Goal: Information Seeking & Learning: Learn about a topic

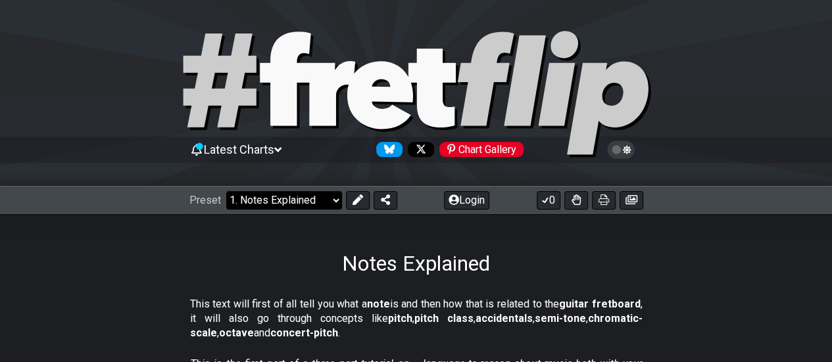
click at [331, 199] on select "Welcome to #fretflip! Initial Preset Custom Preset Minor Pentatonic Major Penta…" at bounding box center [284, 200] width 116 height 18
click at [226, 191] on select "Welcome to #fretflip! Initial Preset Custom Preset Minor Pentatonic Major Penta…" at bounding box center [284, 200] width 116 height 18
select select "/welcome"
select select "C"
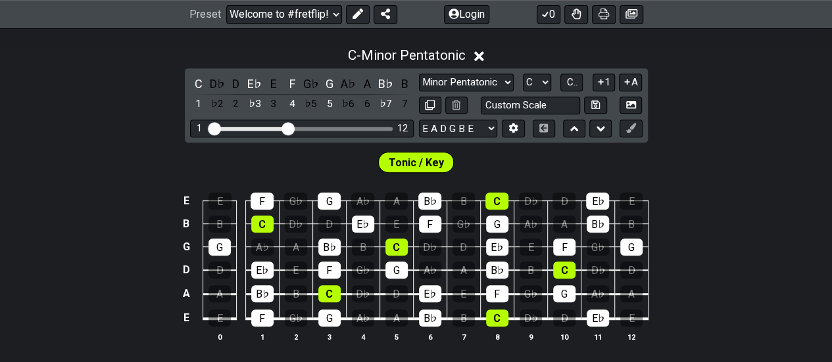
scroll to position [304, 0]
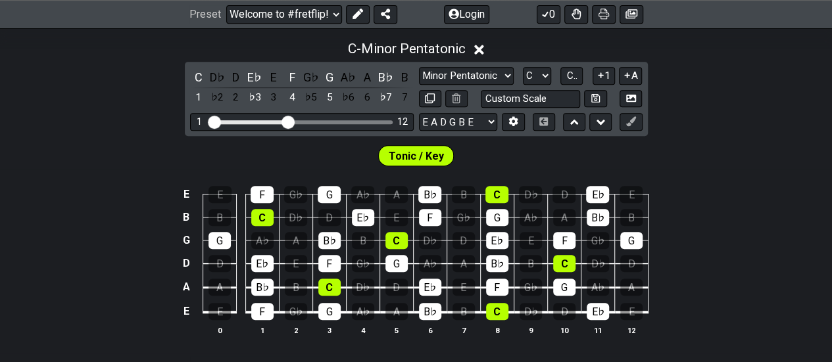
click at [477, 49] on icon at bounding box center [479, 50] width 10 height 14
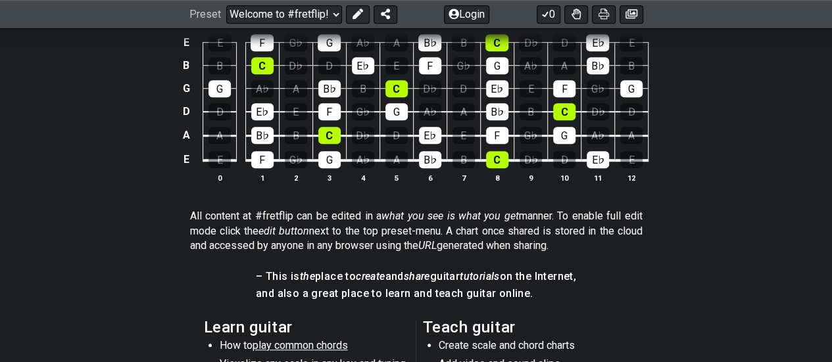
scroll to position [377, 0]
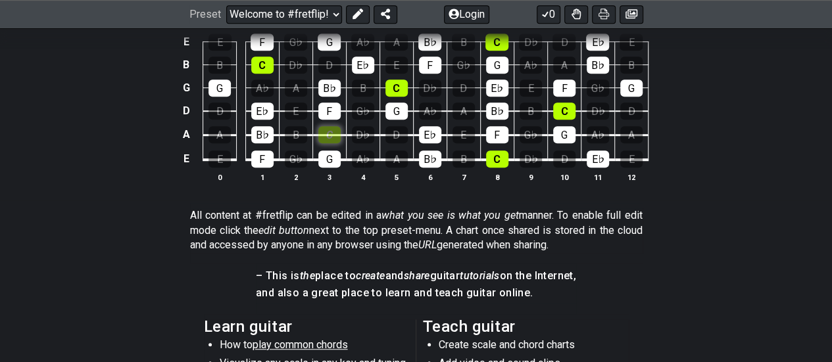
click at [332, 136] on div "C" at bounding box center [329, 134] width 22 height 17
click at [333, 161] on div "G" at bounding box center [329, 159] width 22 height 17
click at [333, 135] on div "C" at bounding box center [329, 134] width 22 height 17
click at [337, 163] on div "G" at bounding box center [329, 159] width 22 height 17
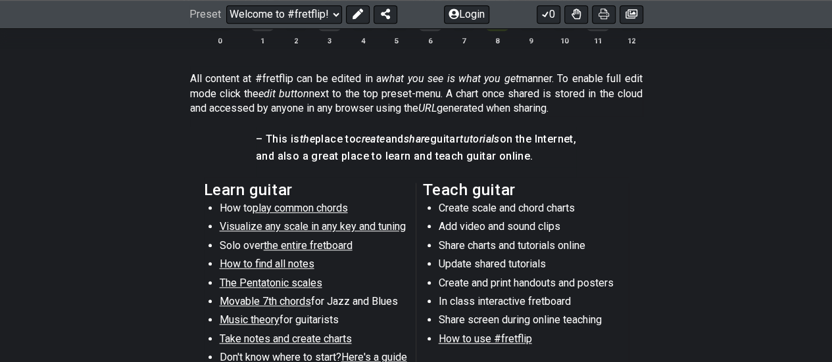
scroll to position [514, 0]
click at [112, 187] on section "Learn guitar How to play common chords Visualize any scale in any key and tunin…" at bounding box center [416, 279] width 832 height 204
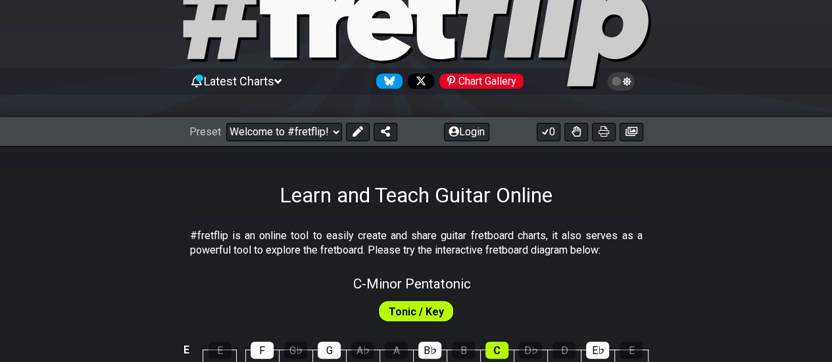
scroll to position [0, 0]
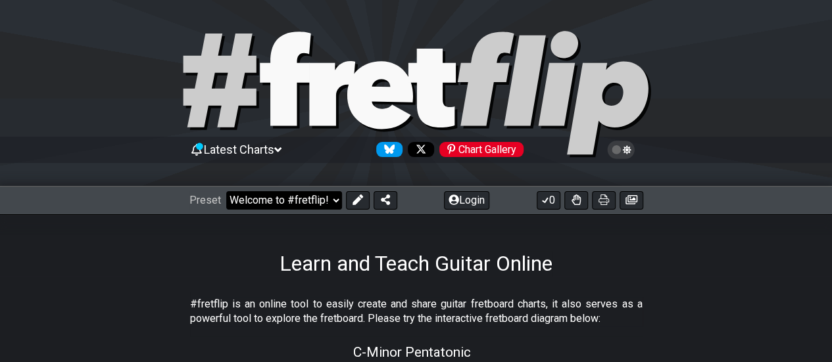
click at [270, 205] on select "Welcome to #fretflip! Initial Preset Custom Preset Minor Pentatonic Major Penta…" at bounding box center [284, 200] width 116 height 18
select select "/welcome"
click at [226, 191] on select "Welcome to #fretflip! Initial Preset Custom Preset Minor Pentatonic Major Penta…" at bounding box center [284, 200] width 116 height 18
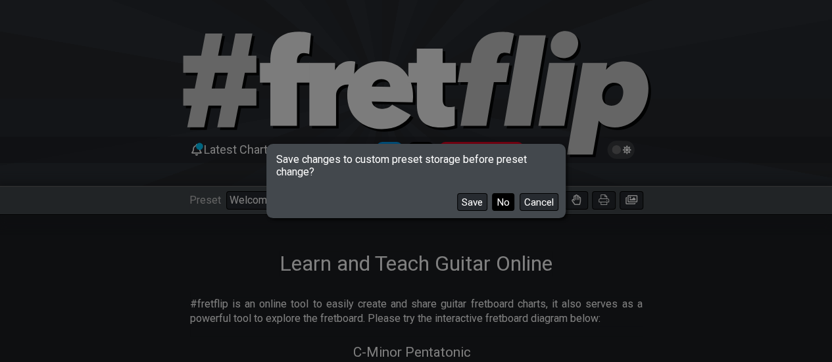
click at [497, 203] on button "No" at bounding box center [503, 202] width 22 height 18
select select "C"
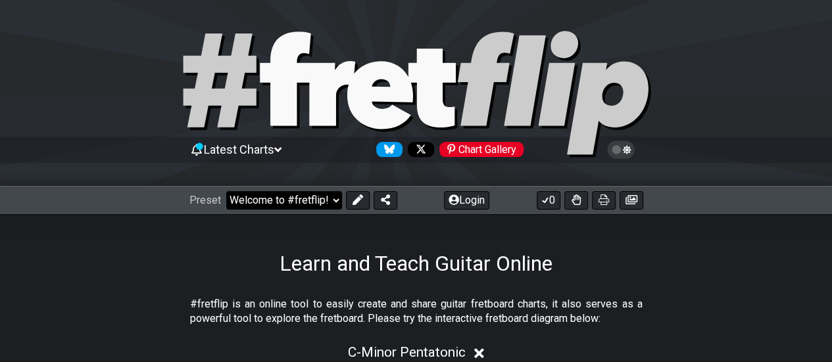
click at [304, 201] on select "Welcome to #fretflip! Initial Preset Custom Preset Minor Pentatonic Major Penta…" at bounding box center [284, 200] width 116 height 18
click at [226, 191] on select "Welcome to #fretflip! Initial Preset Custom Preset Minor Pentatonic Major Penta…" at bounding box center [284, 200] width 116 height 18
click at [292, 196] on select "Welcome to #fretflip! Initial Preset Custom Preset Minor Pentatonic Major Penta…" at bounding box center [284, 200] width 116 height 18
click at [226, 191] on select "Welcome to #fretflip! Initial Preset Custom Preset Minor Pentatonic Major Penta…" at bounding box center [284, 200] width 116 height 18
click at [316, 203] on select "Welcome to #fretflip! Initial Preset Custom Preset Minor Pentatonic Major Penta…" at bounding box center [284, 200] width 116 height 18
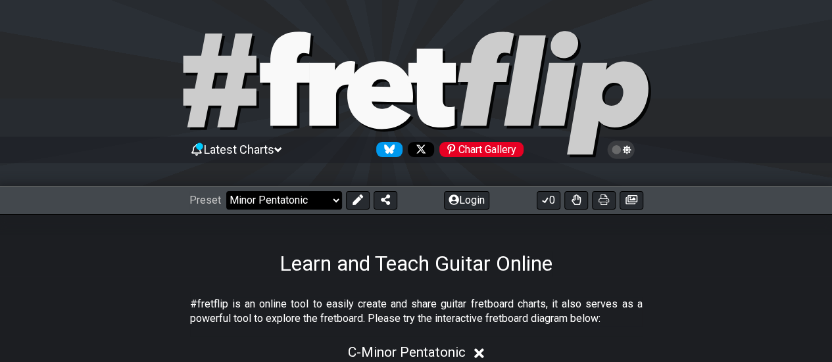
click at [226, 191] on select "Welcome to #fretflip! Initial Preset Custom Preset Minor Pentatonic Major Penta…" at bounding box center [284, 200] width 116 height 18
select select "/welcome"
select select "C"
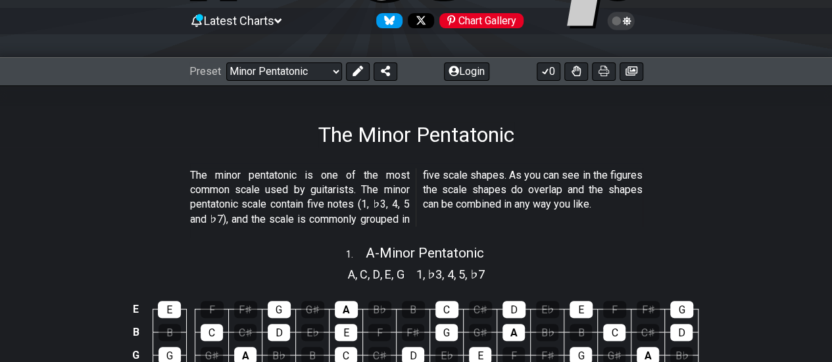
scroll to position [130, 0]
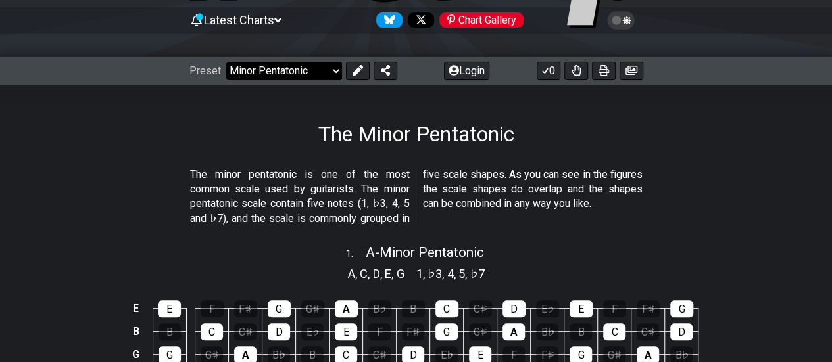
click at [289, 68] on select "Welcome to #fretflip! Initial Preset Custom Preset Minor Pentatonic Major Penta…" at bounding box center [284, 71] width 116 height 18
click at [226, 62] on select "Welcome to #fretflip! Initial Preset Custom Preset Minor Pentatonic Major Penta…" at bounding box center [284, 71] width 116 height 18
select select "/musical-notes-explained"
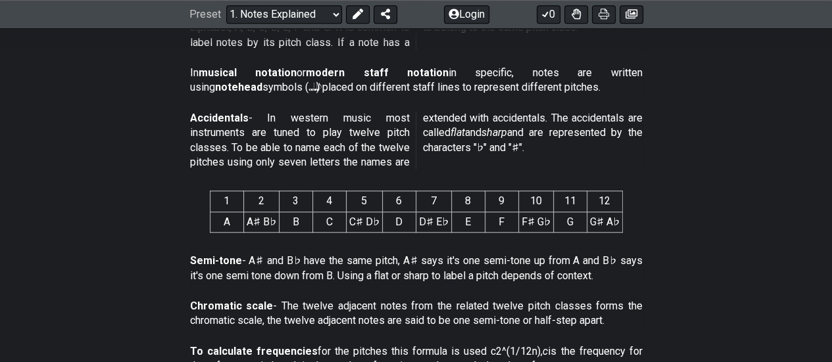
scroll to position [533, 0]
